Goal: Task Accomplishment & Management: Use online tool/utility

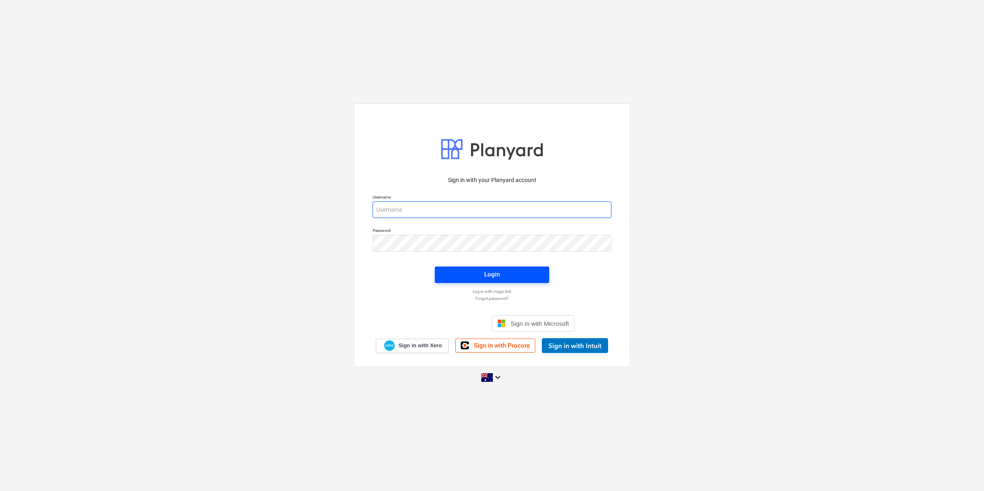
type input "[EMAIL_ADDRESS][DOMAIN_NAME]"
click at [465, 275] on span "Login" at bounding box center [492, 274] width 95 height 11
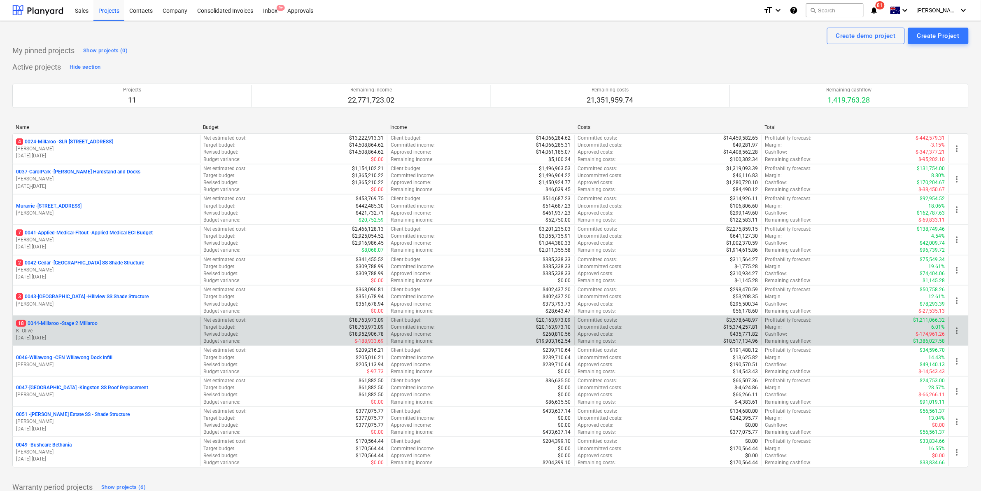
click at [48, 320] on p "18 0044-Millaroo - Stage 2 Millaroo" at bounding box center [56, 323] width 81 height 7
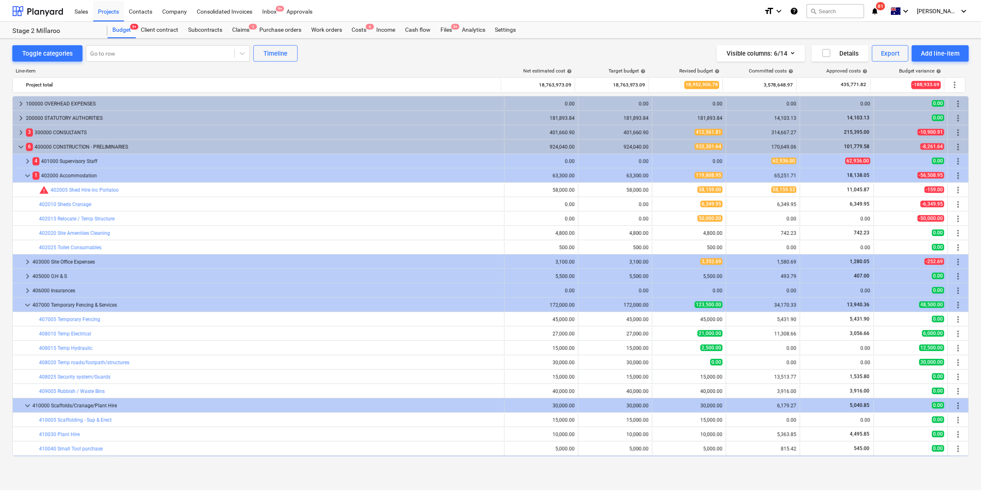
scroll to position [85, 0]
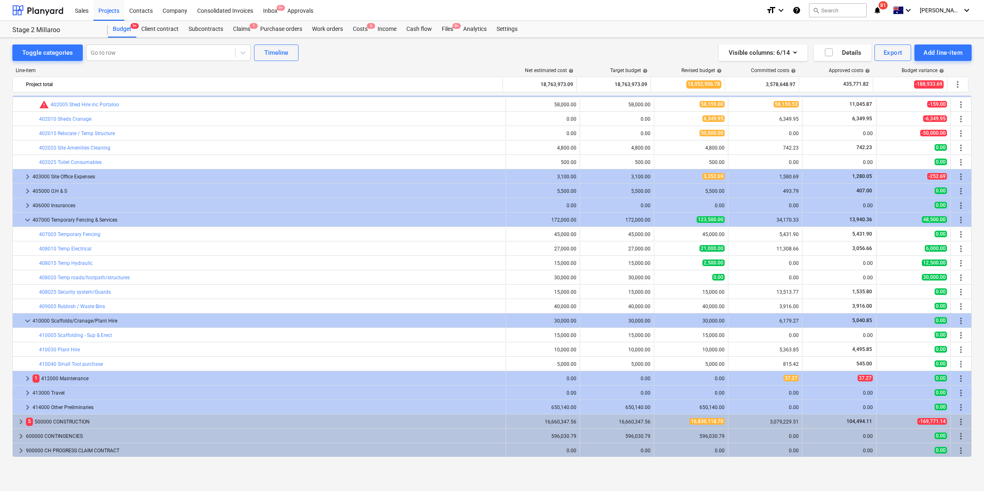
click at [881, 8] on icon "notifications" at bounding box center [877, 10] width 8 height 10
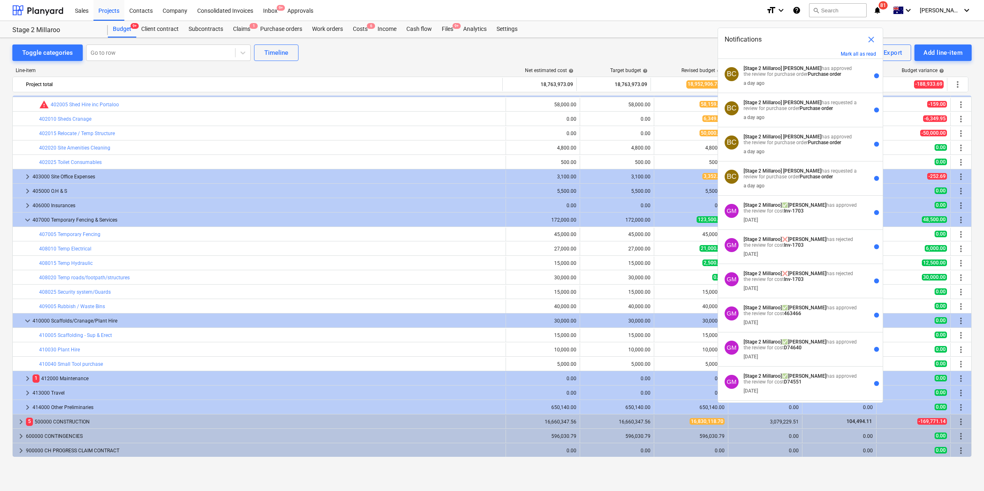
click at [665, 17] on div "Sales Projects Contacts Company Consolidated Invoices Inbox 9+ Approvals" at bounding box center [414, 10] width 689 height 21
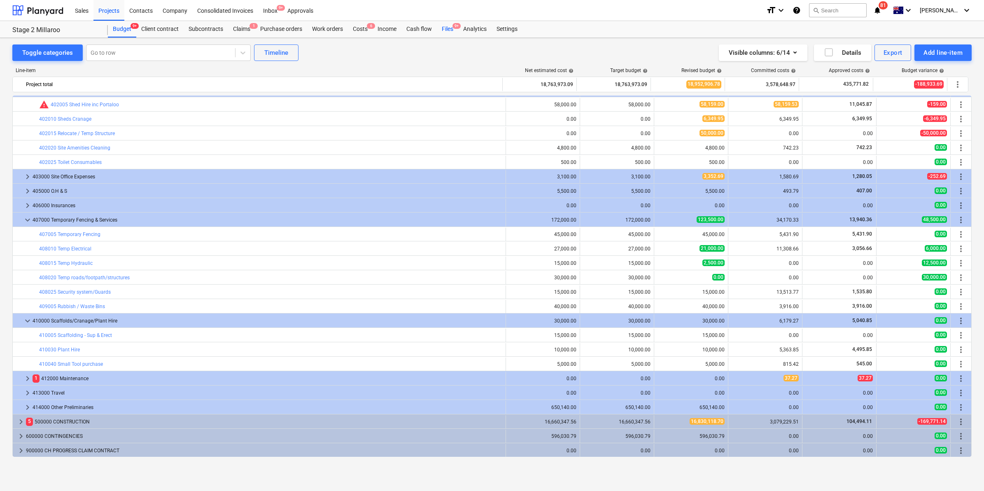
click at [452, 28] on div "Files 9+" at bounding box center [447, 29] width 21 height 16
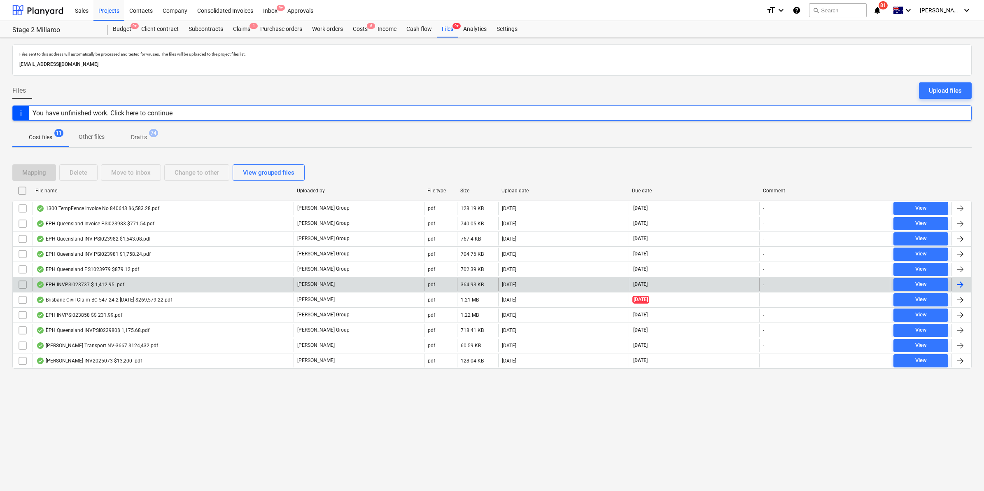
click at [121, 286] on div "EPH INVPSI023737 $ 1,412.95 .pdf" at bounding box center [80, 284] width 88 height 7
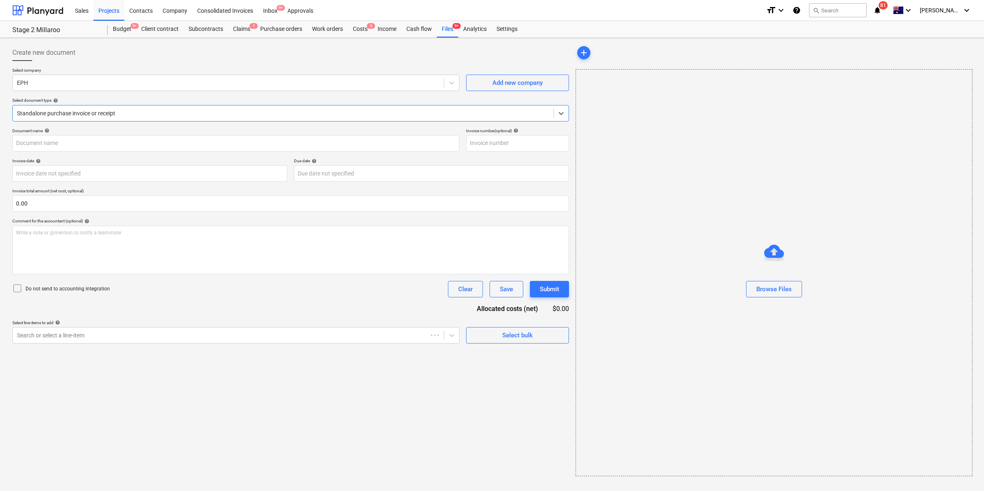
type input "PSI023737"
type input "[DATE]"
click at [359, 24] on div "Costs 6" at bounding box center [360, 29] width 25 height 16
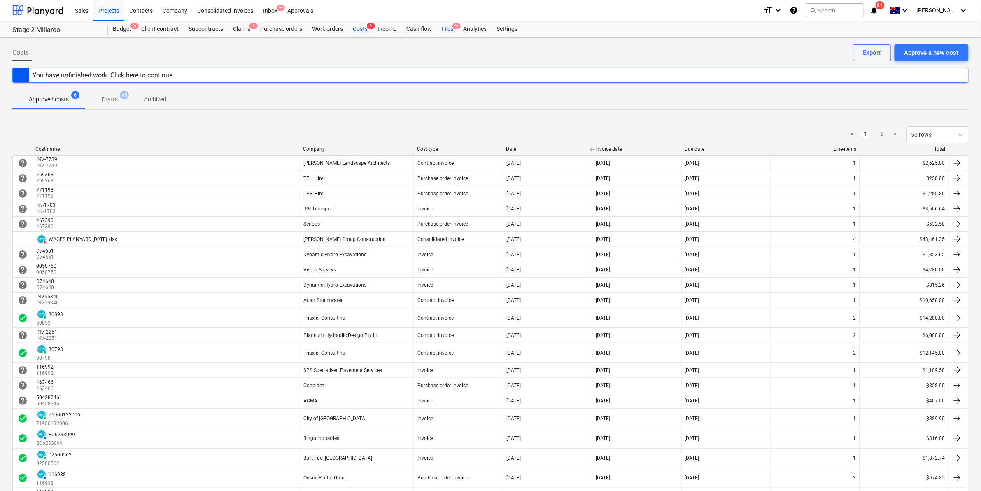
click at [449, 30] on div "Files 9+" at bounding box center [447, 29] width 21 height 16
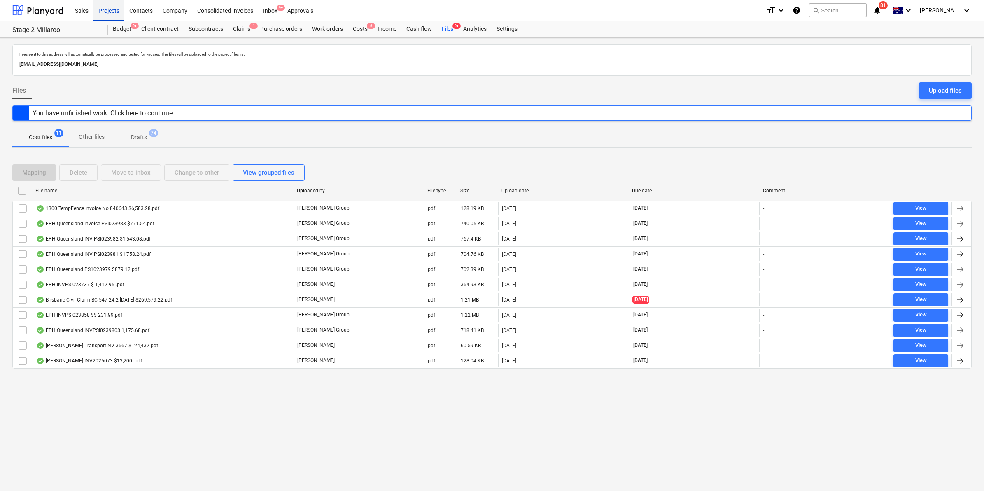
click at [104, 9] on div "Projects" at bounding box center [108, 10] width 31 height 21
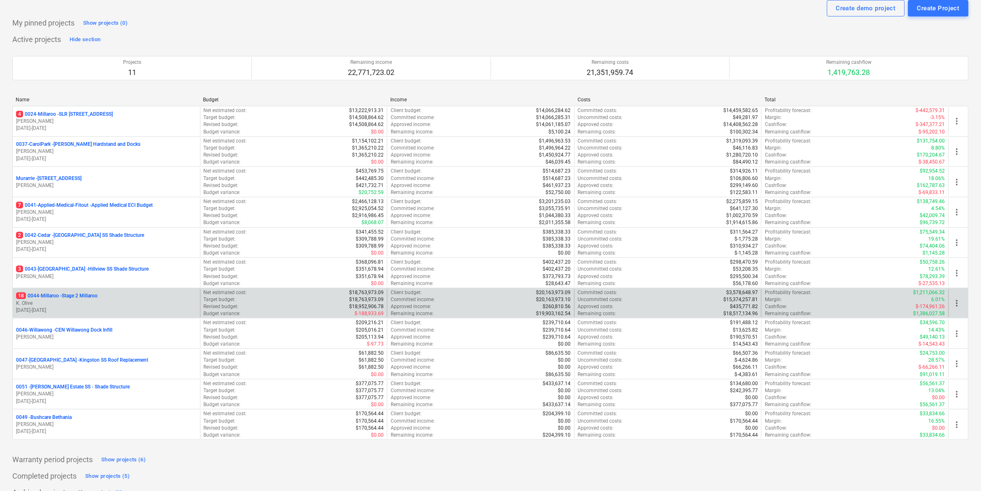
scroll to position [43, 0]
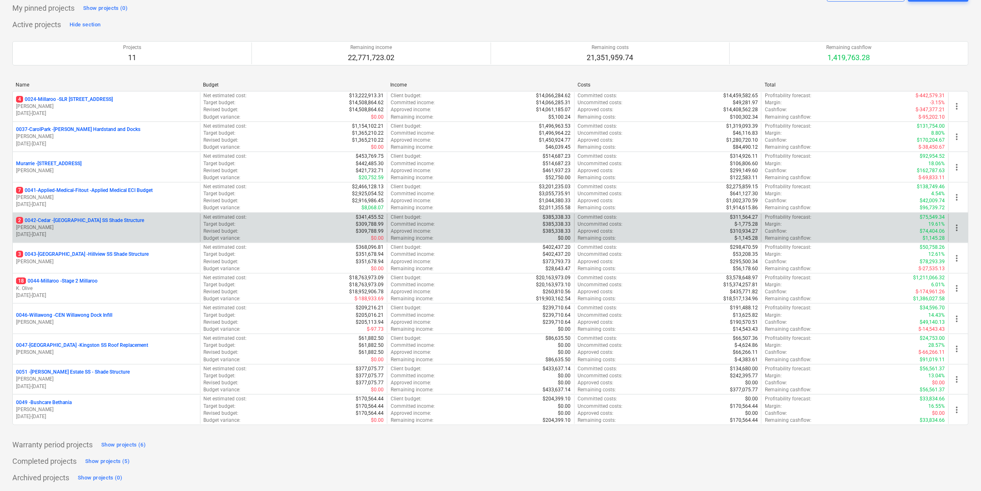
click at [71, 217] on p "2 0042-Cedar - [GEOGRAPHIC_DATA] SS Shade Structure" at bounding box center [80, 220] width 128 height 7
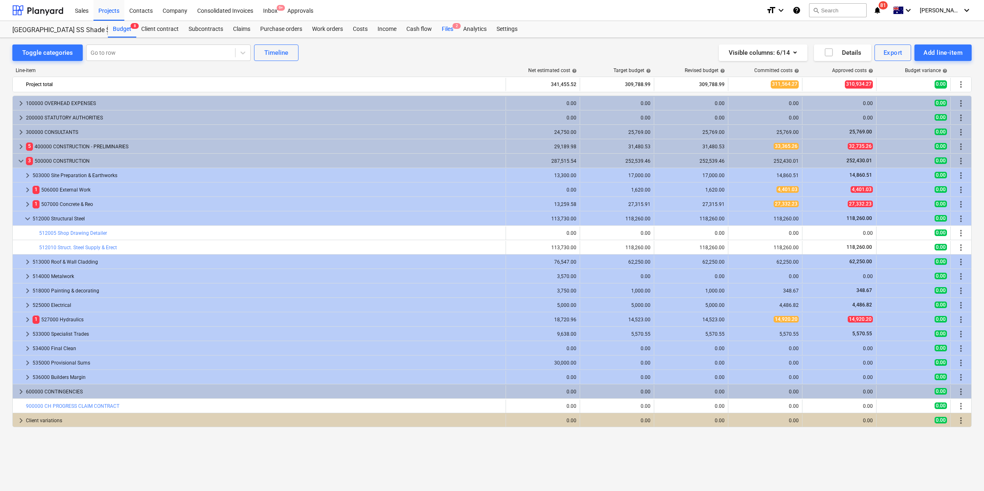
click at [442, 29] on div "Files 2" at bounding box center [447, 29] width 21 height 16
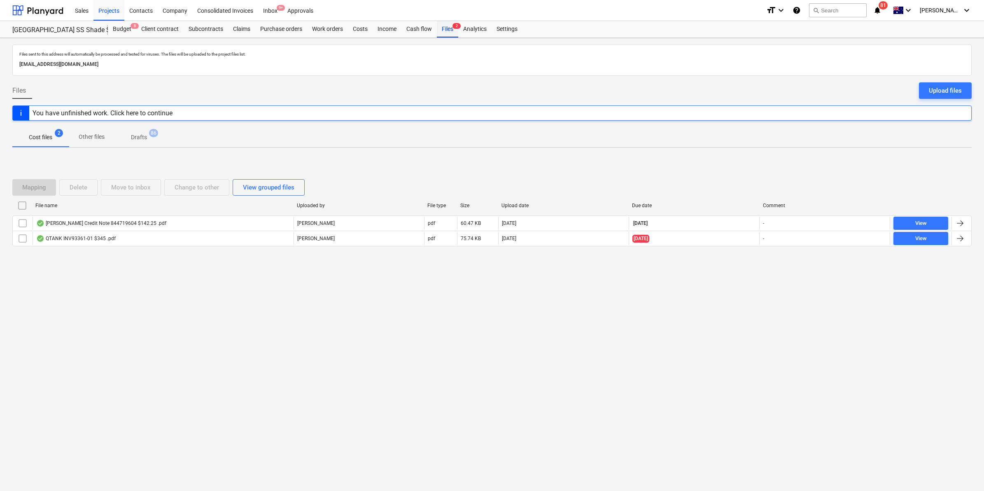
click at [445, 28] on div "Files 2" at bounding box center [447, 29] width 21 height 16
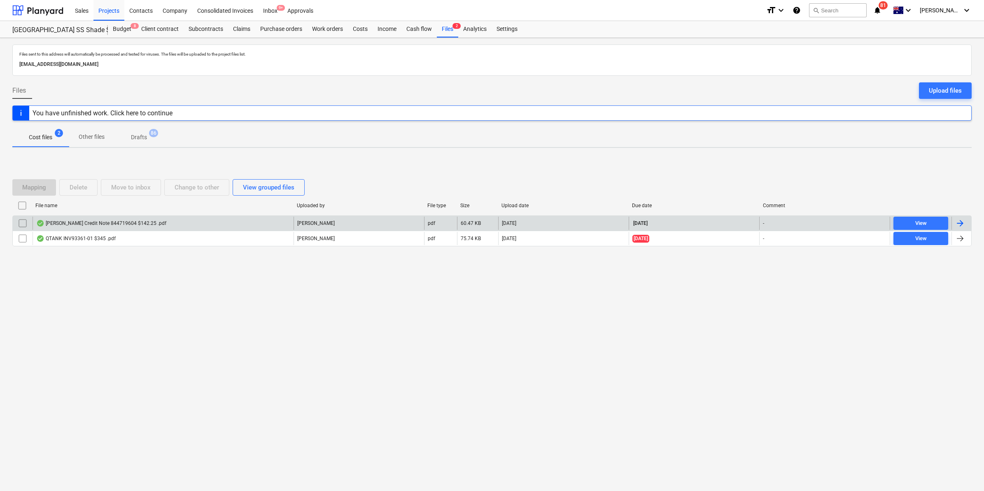
click at [112, 225] on div "[PERSON_NAME] Credit Note 844719604 $142.25 .pdf" at bounding box center [101, 223] width 130 height 7
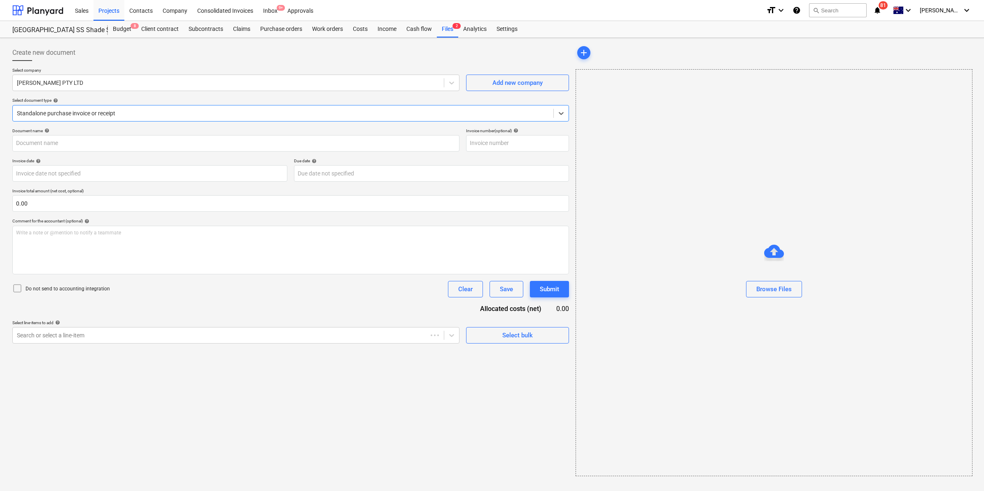
type input "844719604"
type input "[DATE]"
click at [106, 12] on div "Projects" at bounding box center [108, 10] width 31 height 21
